Goal: Check status: Check status

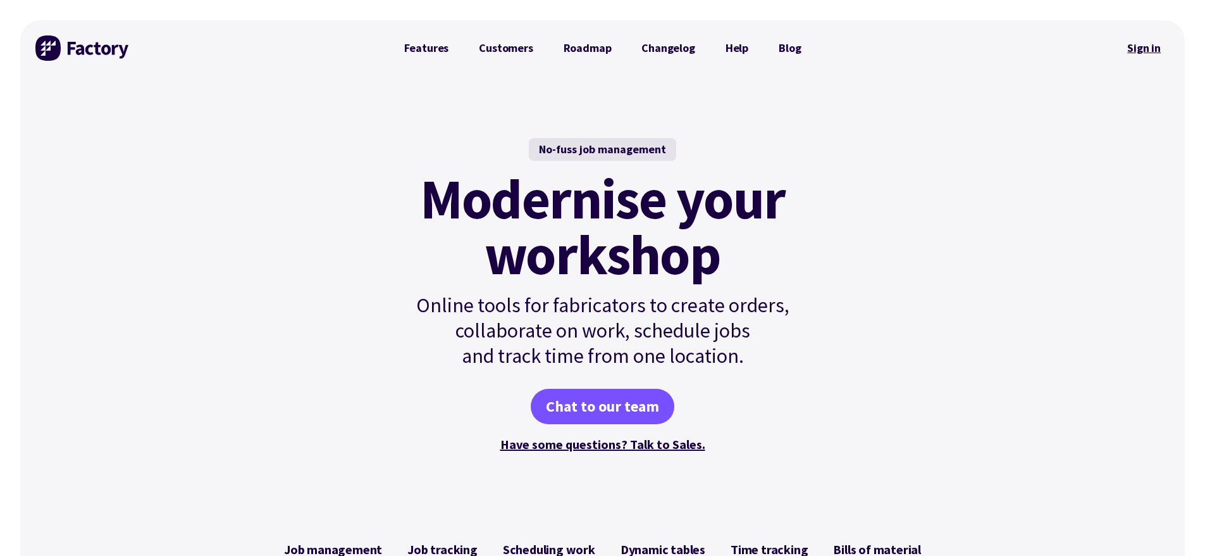
click at [1138, 44] on link "Sign in" at bounding box center [1144, 48] width 51 height 29
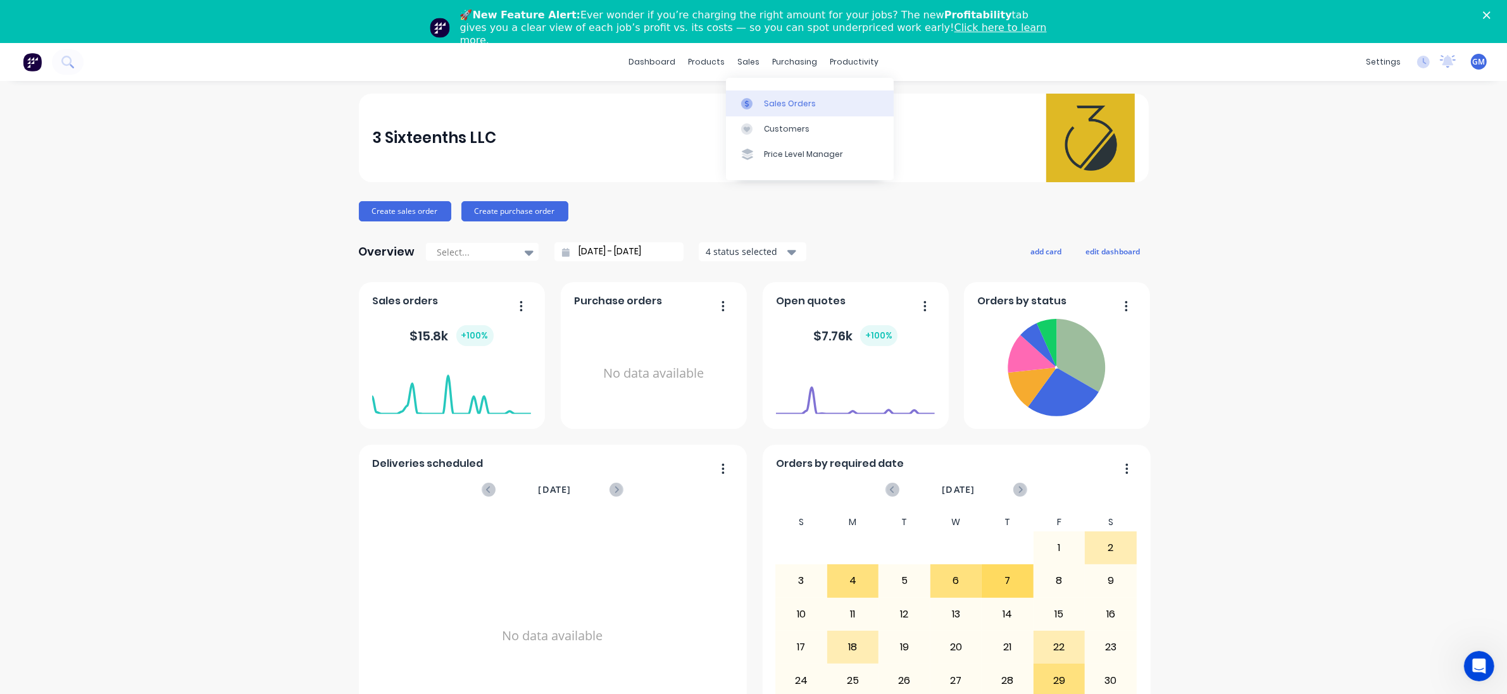
click at [756, 92] on link "Sales Orders" at bounding box center [810, 102] width 168 height 25
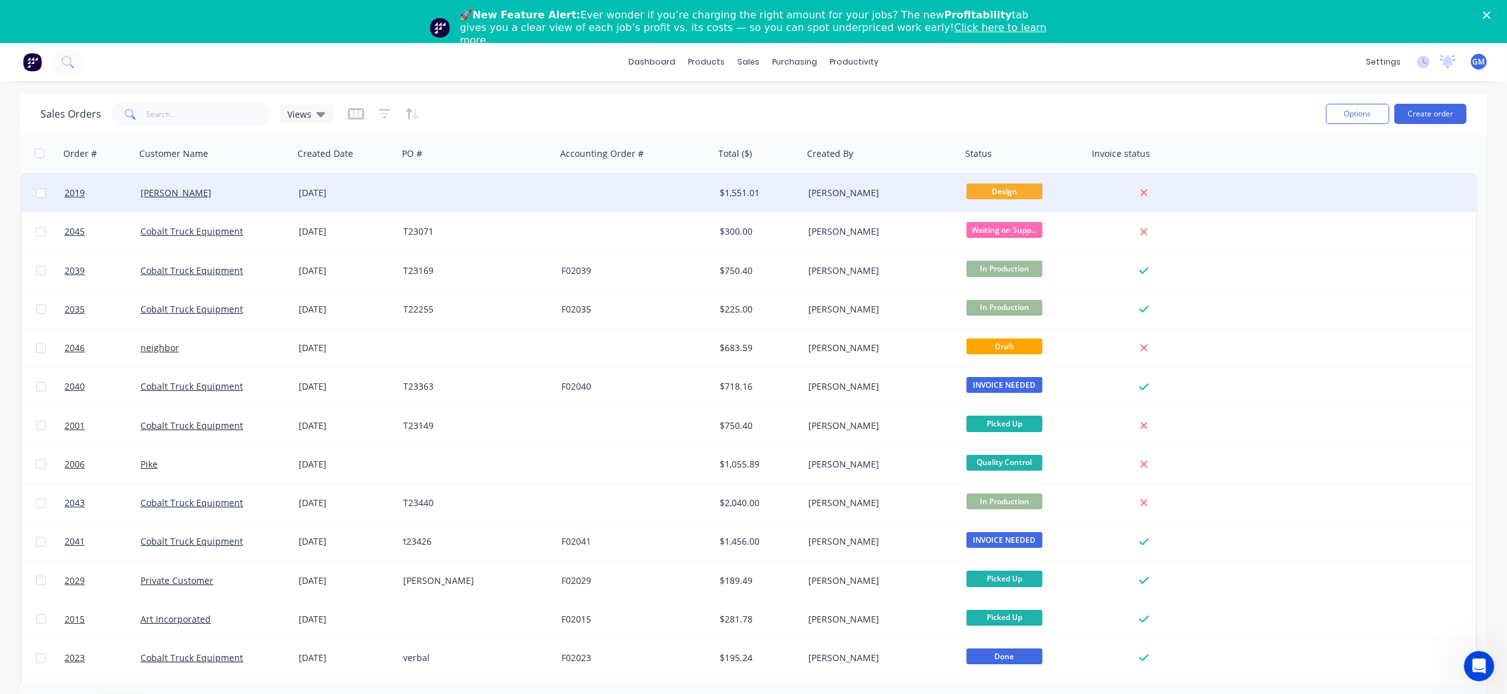
click at [247, 192] on div "[PERSON_NAME]" at bounding box center [210, 193] width 140 height 13
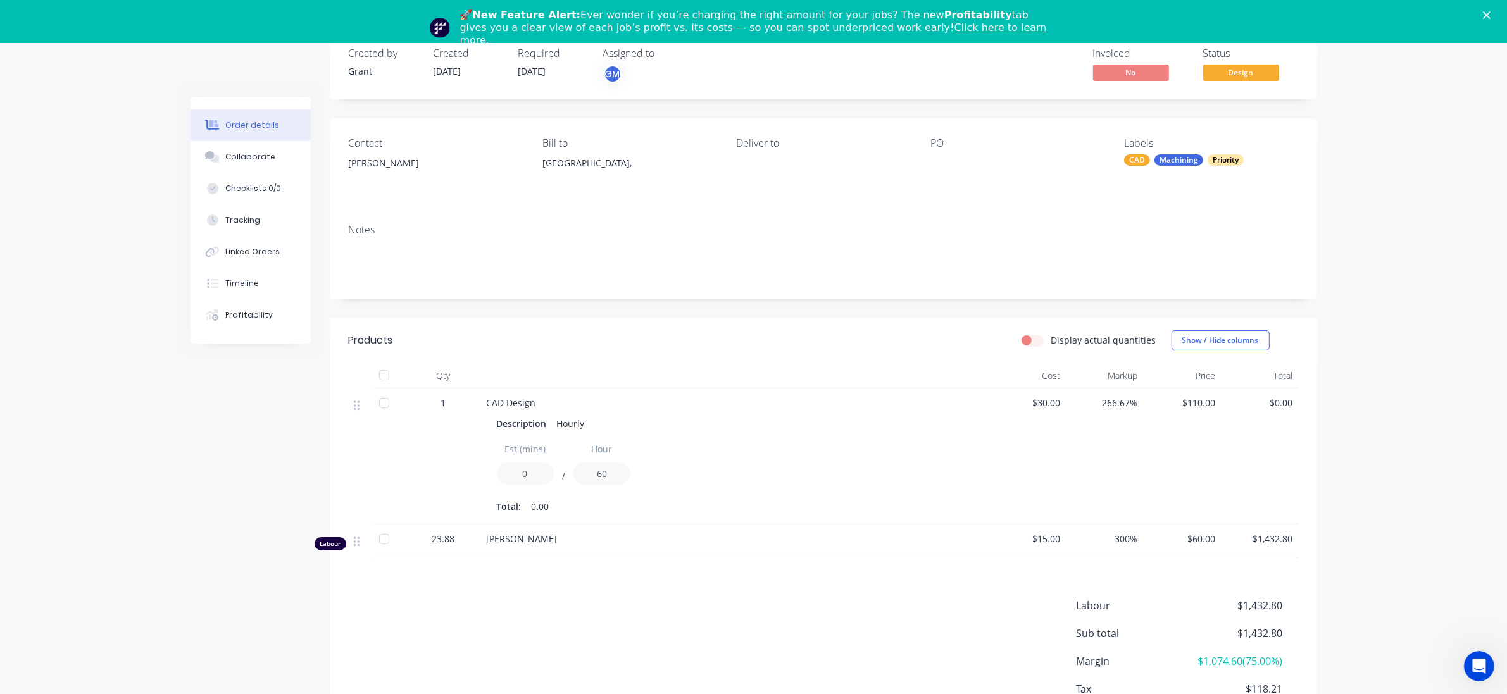
scroll to position [154, 0]
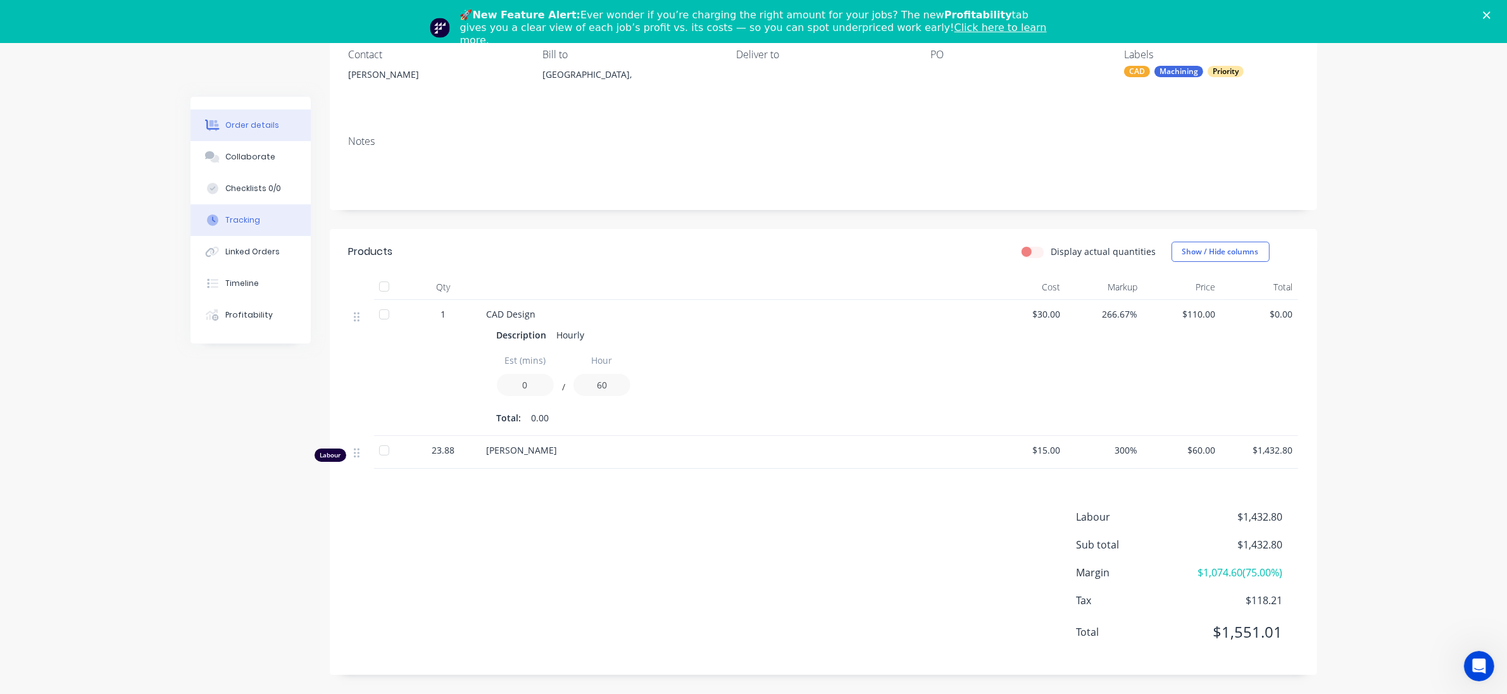
click at [259, 228] on button "Tracking" at bounding box center [250, 220] width 120 height 32
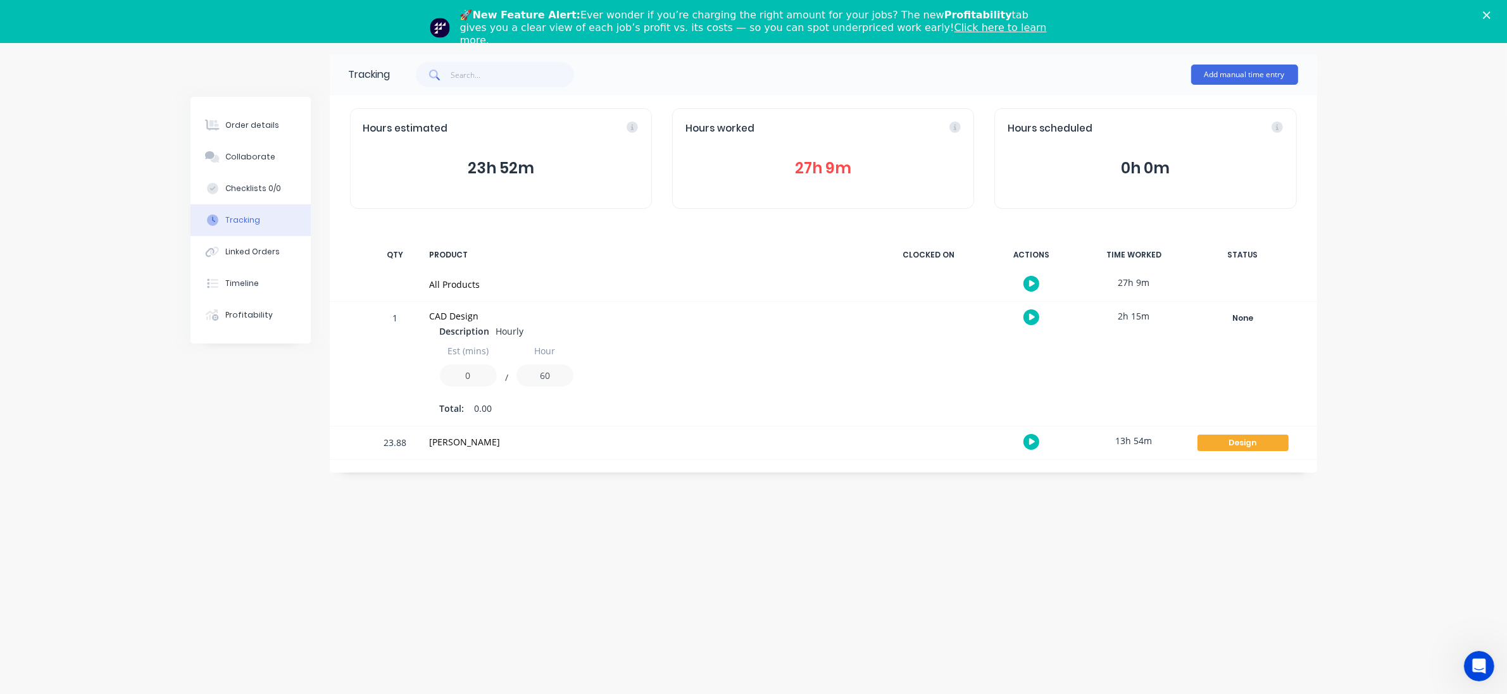
click at [1023, 419] on div "1 CAD Design Description Hourly Est (mins) 0 / Hour 60 Total: 0.00 2h 15m None …" at bounding box center [823, 364] width 987 height 124
